Goal: Transaction & Acquisition: Purchase product/service

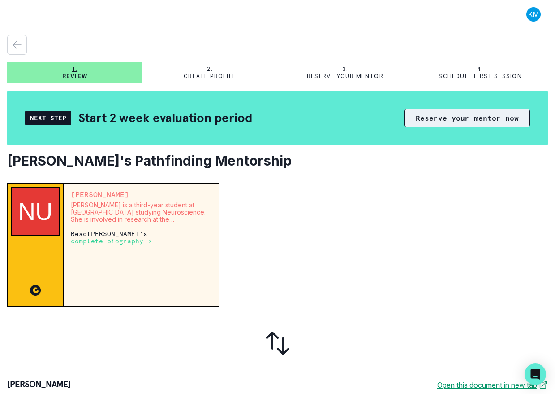
click at [484, 117] on button "Reserve your mentor now" at bounding box center [468, 117] width 126 height 19
click at [463, 122] on button "Reserve your mentor now" at bounding box center [468, 117] width 126 height 19
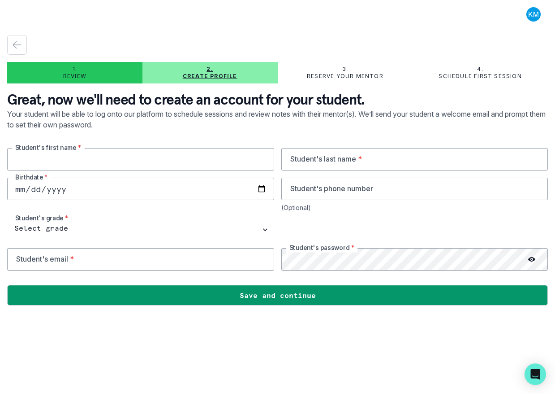
click at [56, 164] on input "text" at bounding box center [140, 159] width 267 height 22
type input "[PERSON_NAME]"
type input "3059785538"
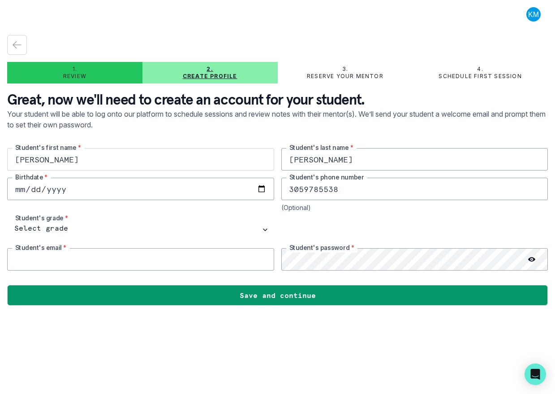
type input "[EMAIL_ADDRESS][DOMAIN_NAME]"
click at [20, 192] on input "date" at bounding box center [140, 189] width 267 height 22
type input "0008-03-09"
click at [38, 188] on input "0008-03-09" at bounding box center [140, 189] width 267 height 22
type input "[DATE]"
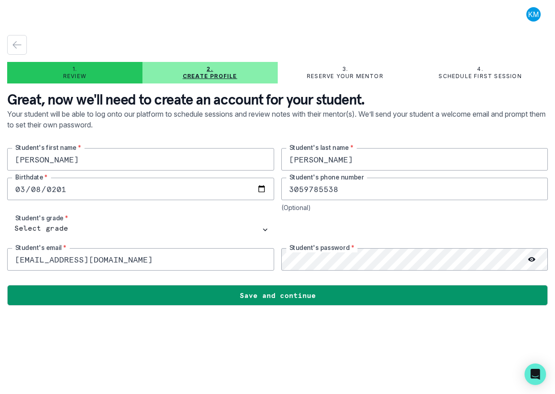
click at [115, 259] on input "[EMAIL_ADDRESS][DOMAIN_NAME]" at bounding box center [140, 259] width 267 height 22
type input "[EMAIL_ADDRESS][DOMAIN_NAME]"
click at [100, 245] on div "[PERSON_NAME] Student's first name * [PERSON_NAME] Student's last name * [DEMOG…" at bounding box center [277, 209] width 541 height 122
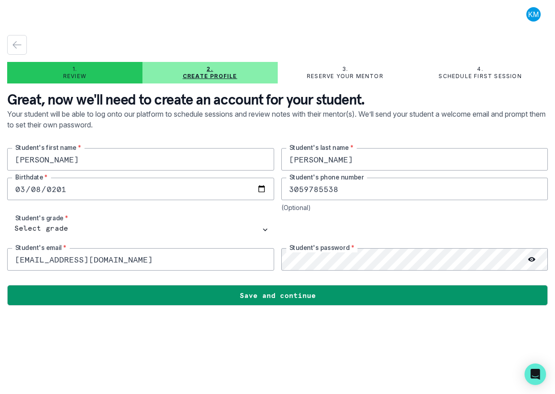
click at [100, 217] on div "[PERSON_NAME] Student's first name * [PERSON_NAME] Student's last name * [DEMOG…" at bounding box center [277, 209] width 541 height 122
click at [101, 227] on select "Select grade 1st Grade 2nd Grade 3rd Grade 4th Grade 5th Grade 6th Grade 7th Gr…" at bounding box center [140, 229] width 267 height 22
select select "8th Grade"
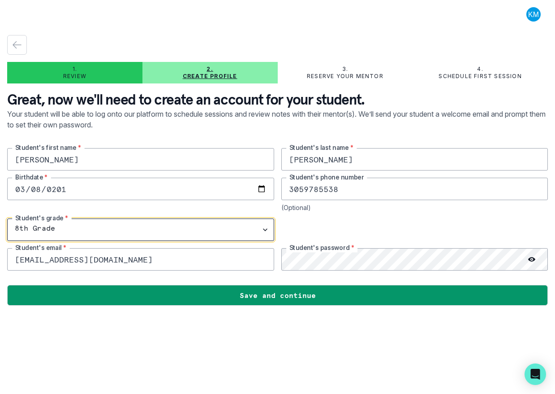
click at [7, 218] on select "Select grade 1st Grade 2nd Grade 3rd Grade 4th Grade 5th Grade 6th Grade 7th Gr…" at bounding box center [140, 229] width 267 height 22
click at [532, 262] on icon at bounding box center [531, 258] width 7 height 7
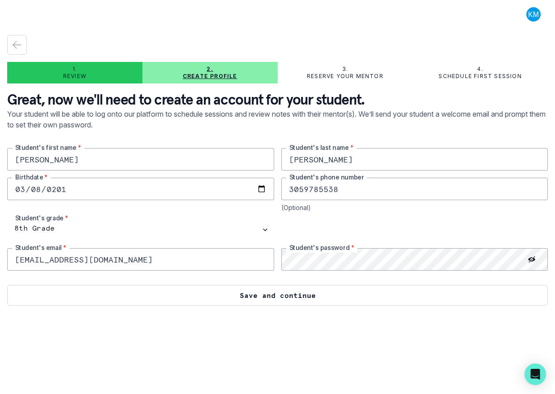
click at [269, 298] on button "Save and continue" at bounding box center [277, 295] width 541 height 21
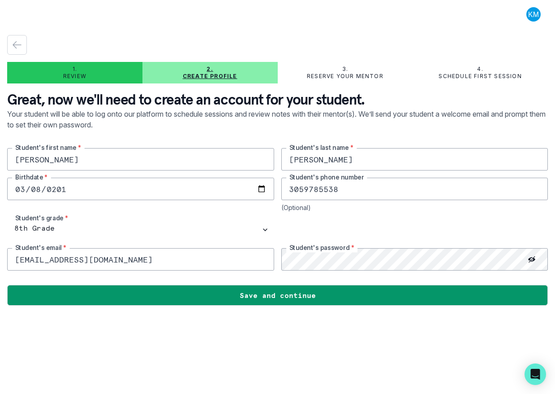
click at [533, 16] on button at bounding box center [534, 14] width 29 height 14
click at [524, 36] on button "Log out" at bounding box center [498, 37] width 100 height 16
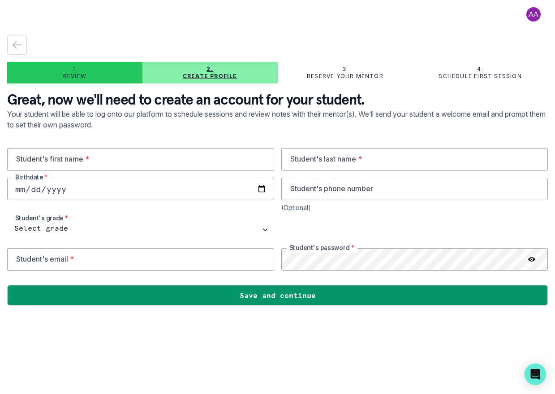
click at [536, 15] on button at bounding box center [534, 14] width 29 height 14
click at [19, 46] on icon "button" at bounding box center [17, 44] width 11 height 11
